Goal: Check status: Check status

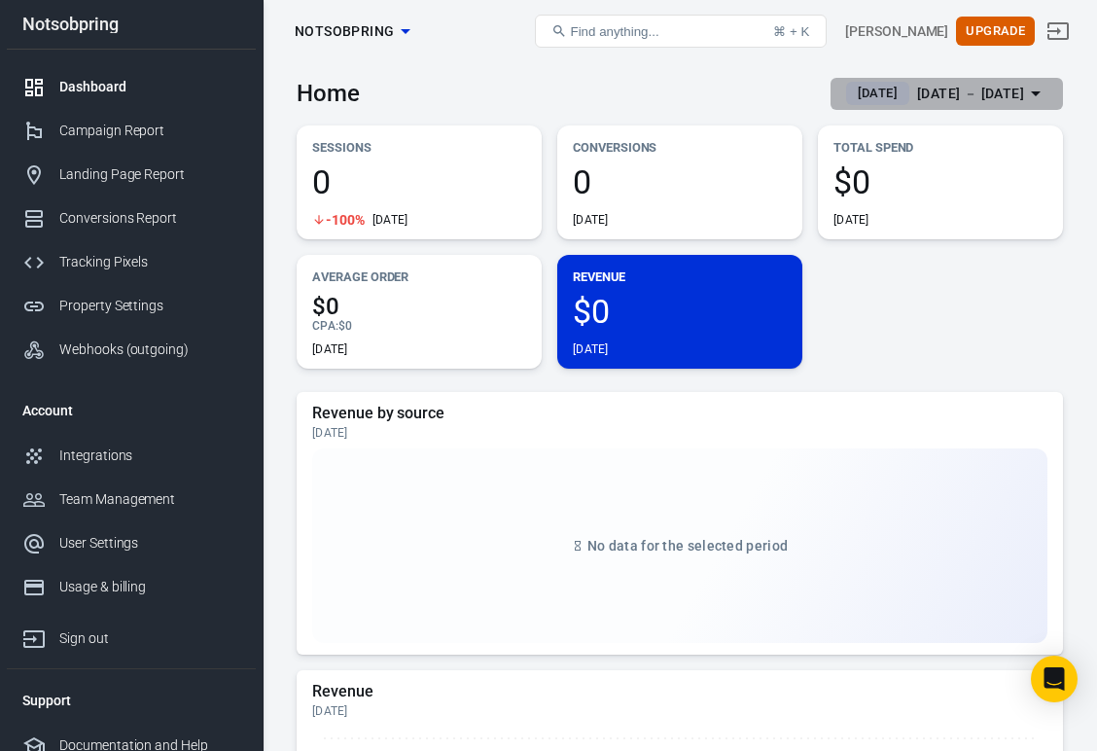
click at [926, 90] on div "[DATE] － [DATE]" at bounding box center [970, 94] width 107 height 24
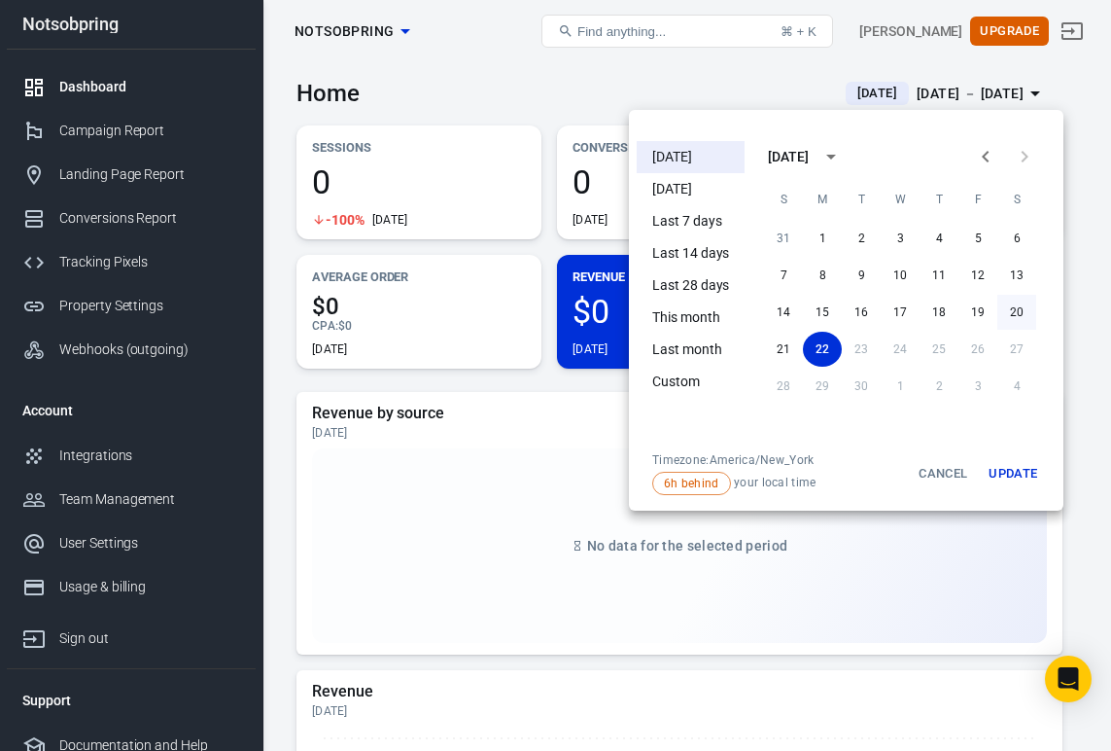
click at [1020, 307] on button "20" at bounding box center [1017, 312] width 39 height 35
click at [1011, 472] on button "Update" at bounding box center [1013, 473] width 62 height 43
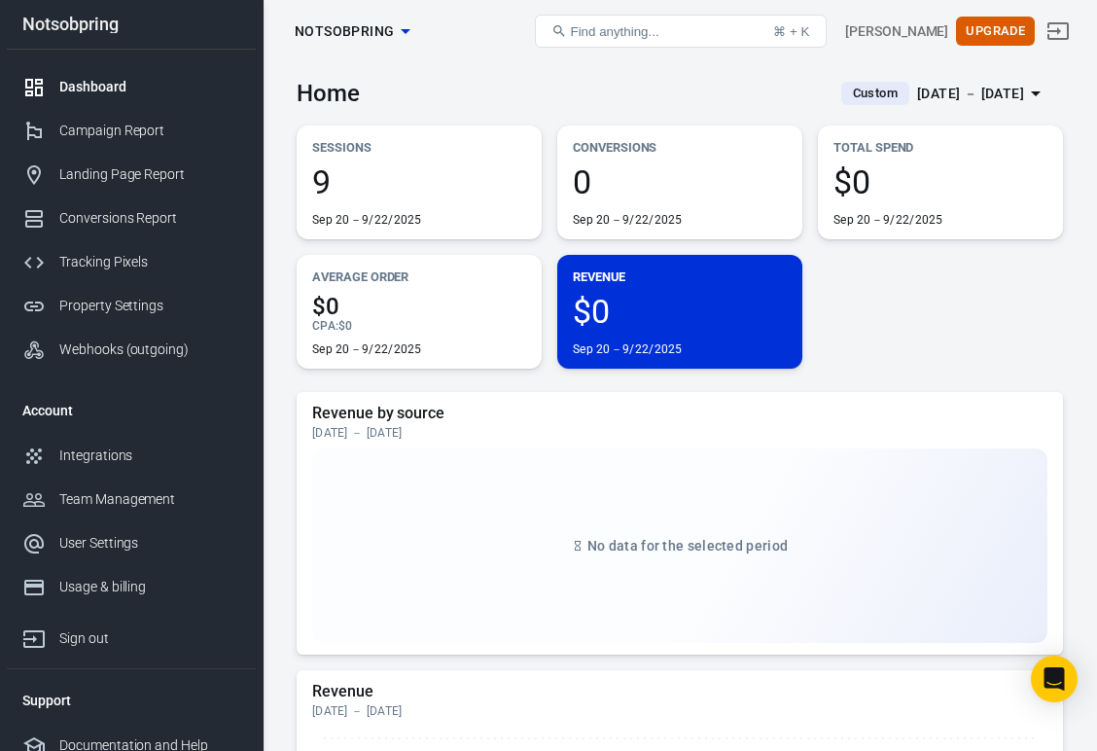
click at [428, 212] on div "Sep 20－9/22/2025" at bounding box center [419, 220] width 214 height 16
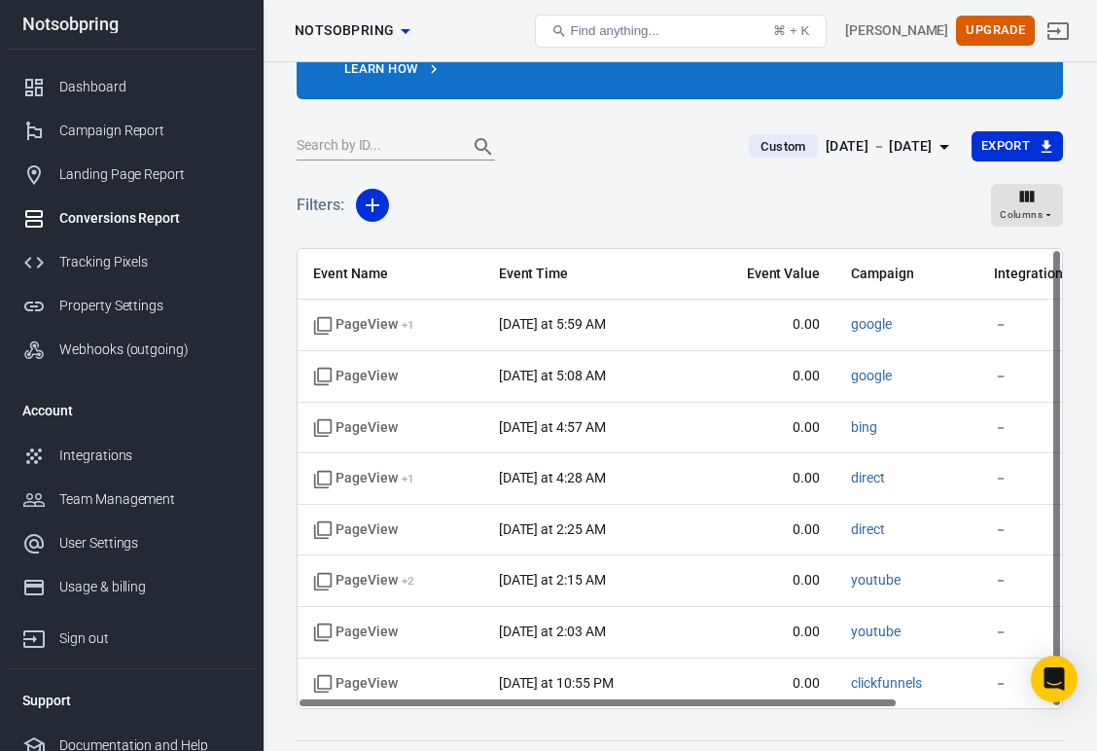
scroll to position [152, 0]
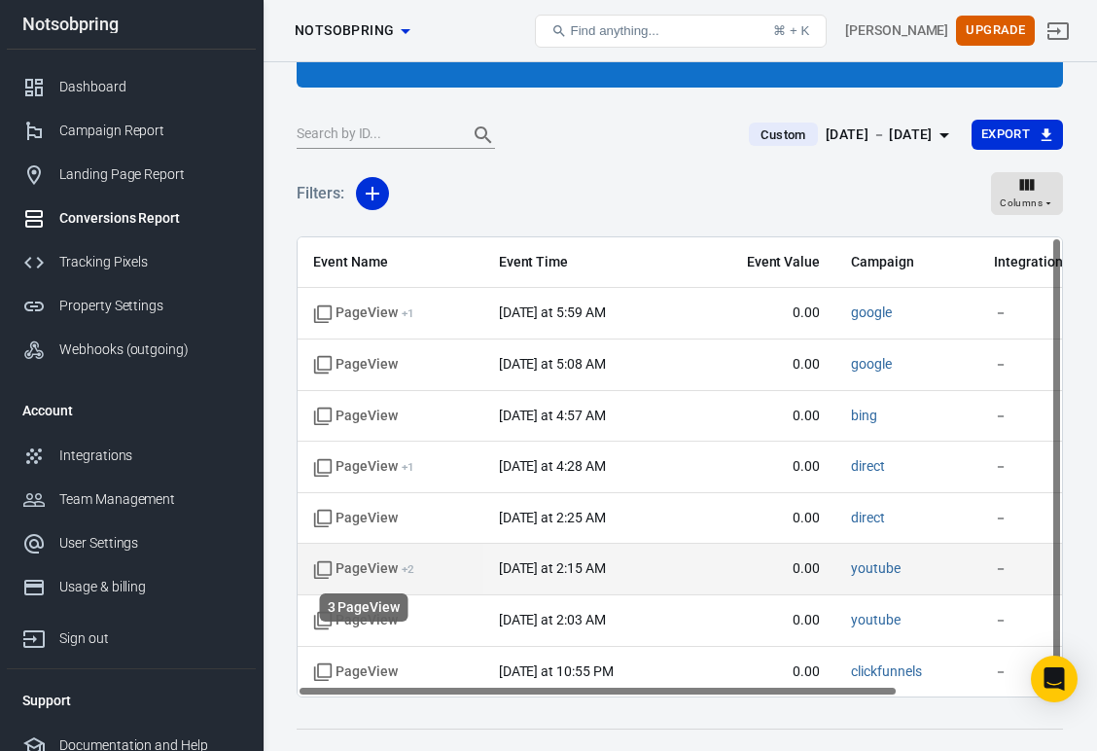
click at [379, 571] on span "PageView + 2" at bounding box center [363, 568] width 101 height 19
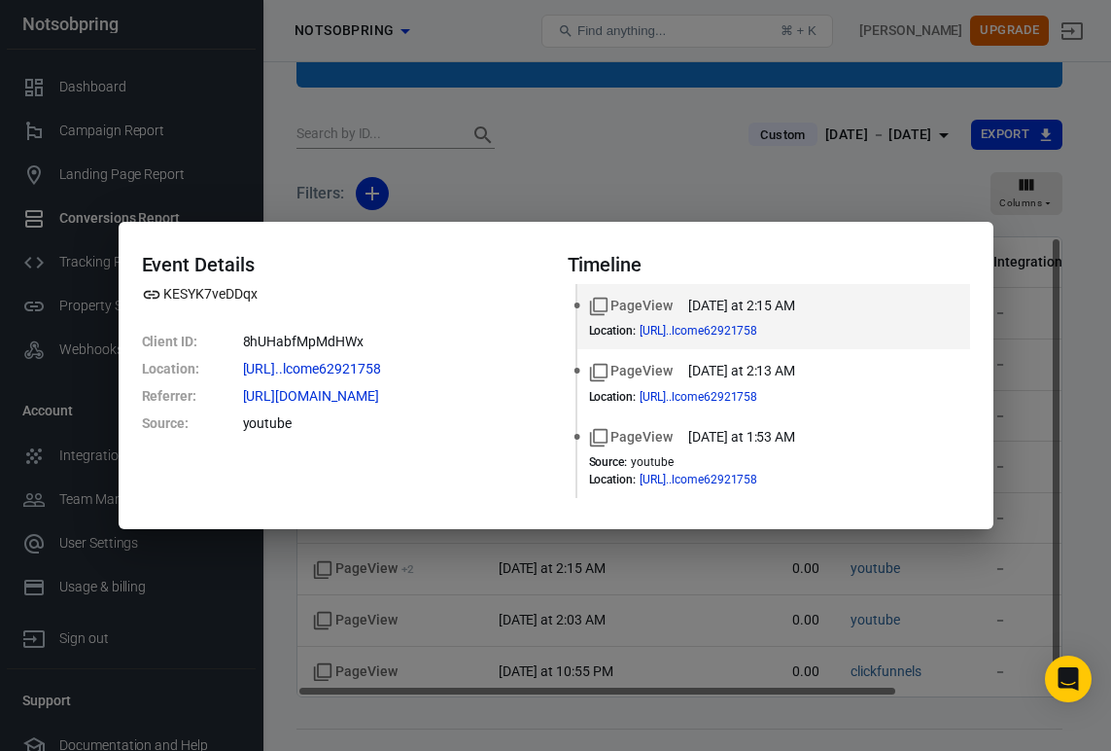
click at [450, 547] on div "Event Details KESYK7veDDqx Client ID : 8hUHabfMpMdHWx Location : [URL]..lcome62…" at bounding box center [555, 375] width 1111 height 751
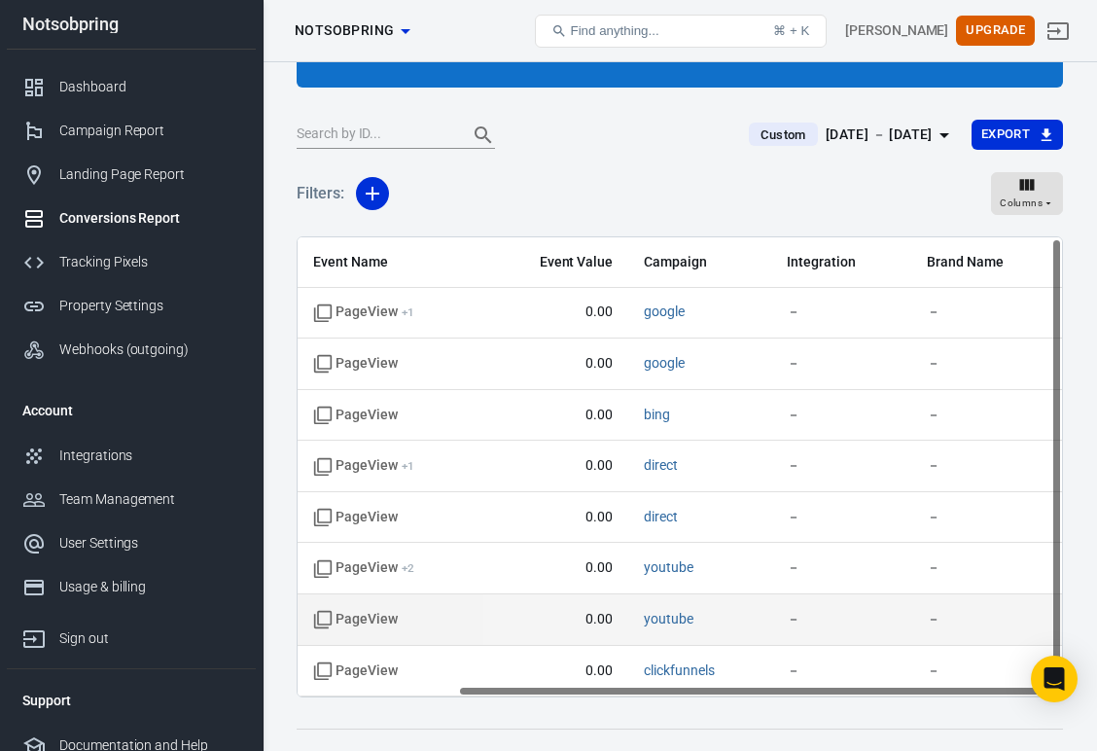
scroll to position [1, 208]
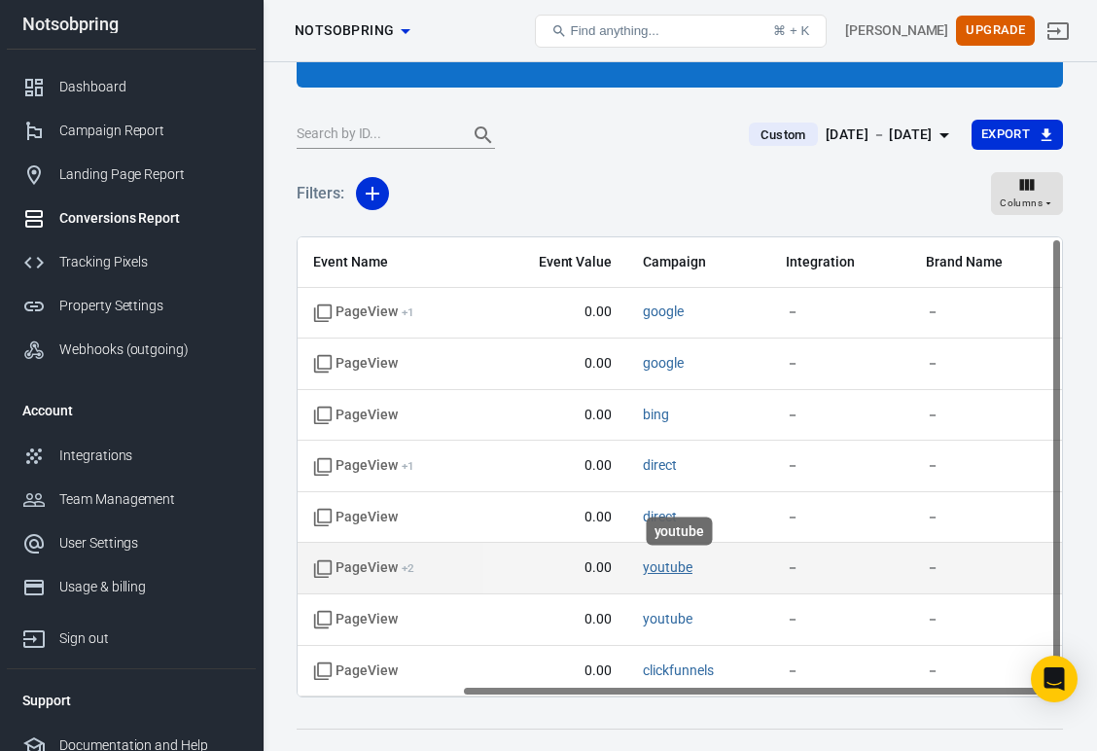
click at [680, 573] on link "youtube" at bounding box center [668, 567] width 50 height 16
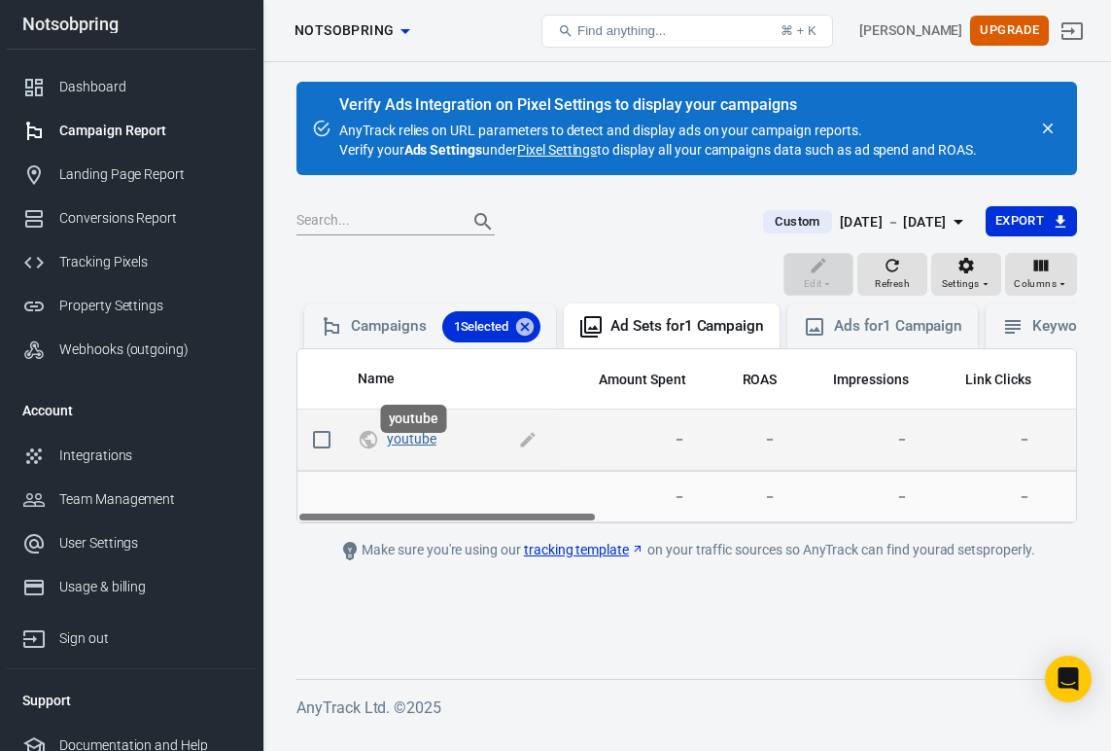
click at [413, 446] on link "youtube" at bounding box center [412, 439] width 50 height 16
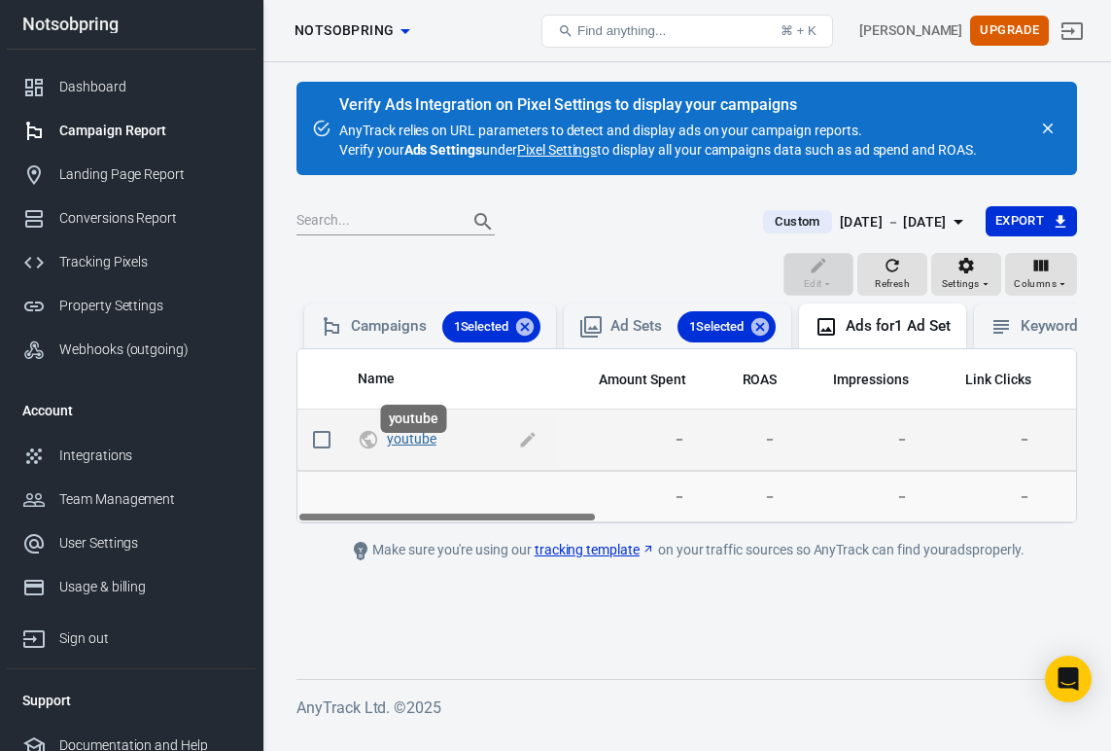
click at [404, 446] on link "youtube" at bounding box center [412, 439] width 50 height 16
